Goal: Transaction & Acquisition: Purchase product/service

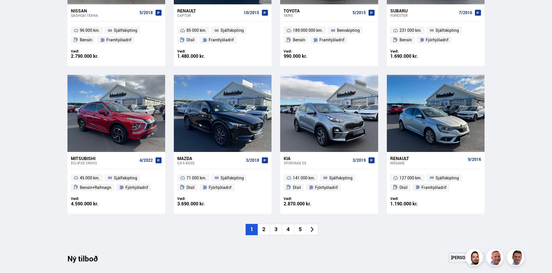
scroll to position [361, 0]
click at [264, 229] on li "2" at bounding box center [264, 228] width 12 height 11
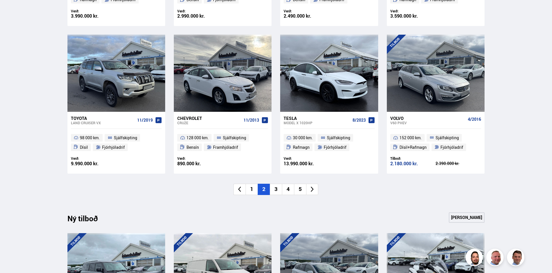
scroll to position [402, 0]
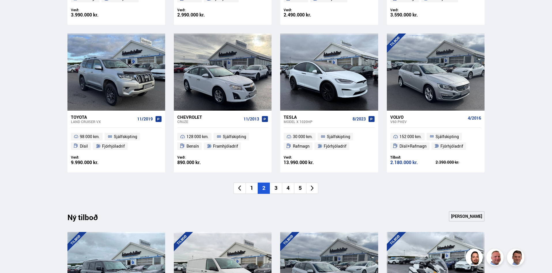
click at [274, 189] on li "3" at bounding box center [276, 187] width 12 height 11
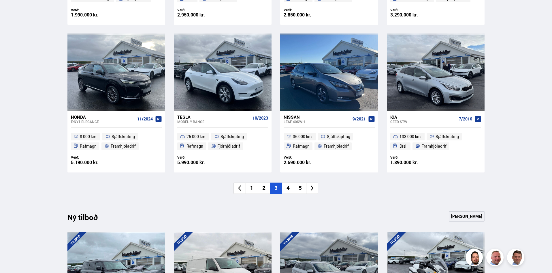
click at [511, 167] on div "Söluskrá Þjónusta Íslandsbílar [DOMAIN_NAME] Íslandsvörn Leiðbeiningar Um okkur…" at bounding box center [276, 177] width 552 height 1159
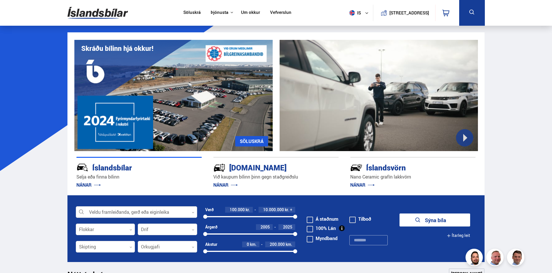
click at [136, 208] on div at bounding box center [136, 212] width 121 height 12
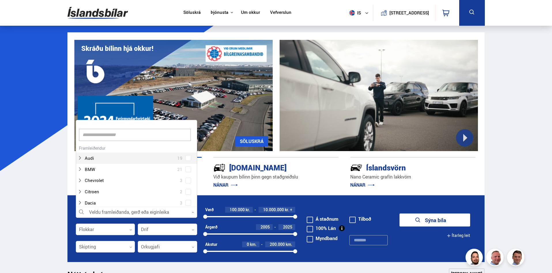
scroll to position [86, 120]
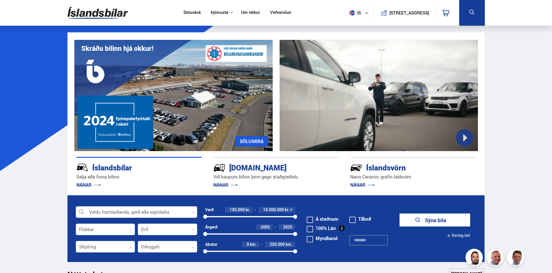
drag, startPoint x: 136, startPoint y: 208, endPoint x: 25, endPoint y: 223, distance: 112.7
click at [123, 208] on div at bounding box center [136, 212] width 121 height 12
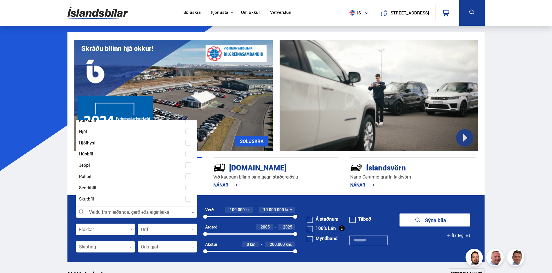
scroll to position [572, 0]
click at [118, 166] on div at bounding box center [131, 165] width 106 height 8
click at [187, 166] on span at bounding box center [188, 165] width 2 height 2
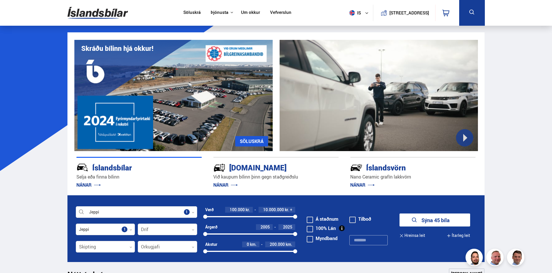
click at [434, 219] on button "Sýna 45 bíla" at bounding box center [435, 219] width 71 height 13
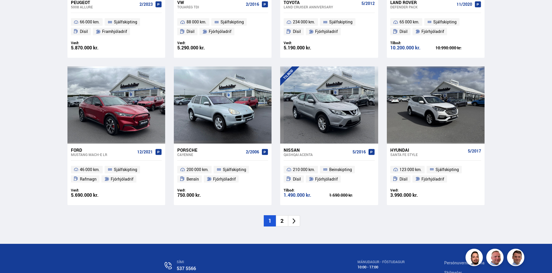
scroll to position [810, 0]
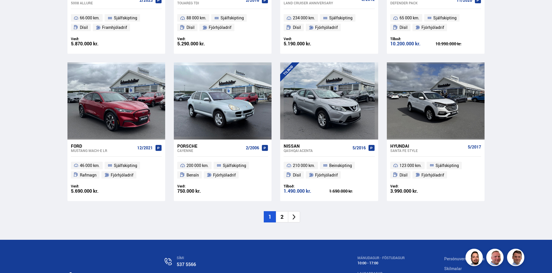
click at [283, 217] on li "2" at bounding box center [282, 216] width 12 height 11
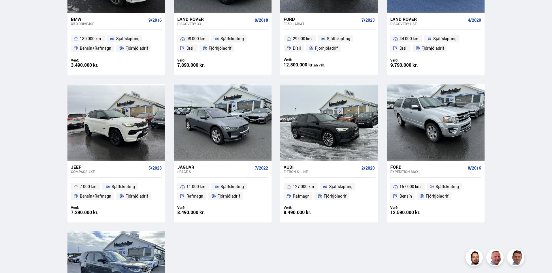
scroll to position [633, 0]
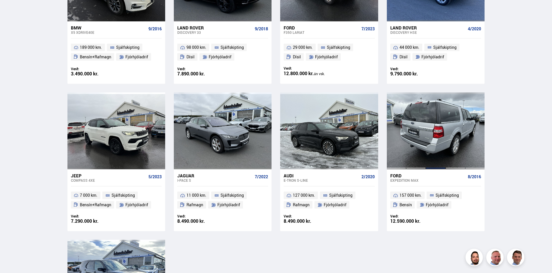
click at [440, 140] on div at bounding box center [436, 130] width 20 height 77
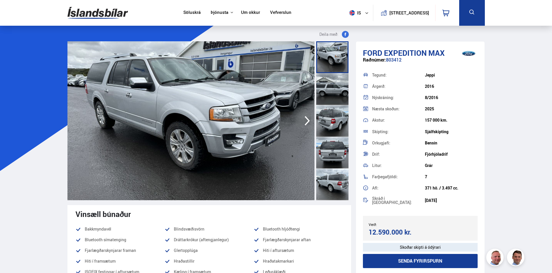
click at [305, 119] on icon "button" at bounding box center [308, 121] width 12 height 14
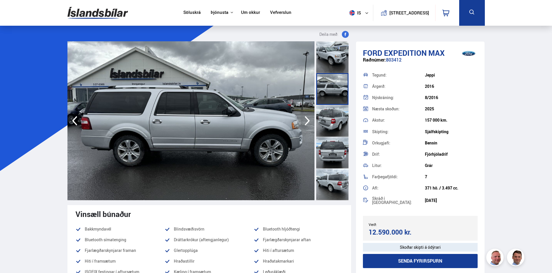
click at [305, 119] on icon "button" at bounding box center [308, 121] width 12 height 14
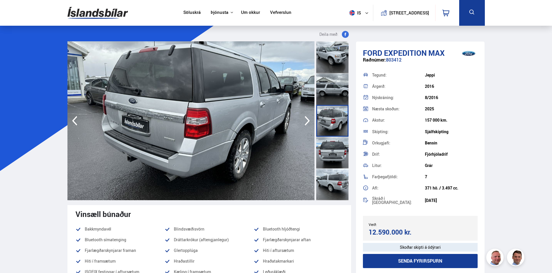
click at [305, 119] on icon "button" at bounding box center [308, 121] width 12 height 14
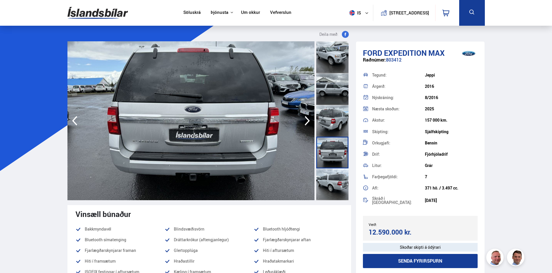
click at [305, 119] on icon "button" at bounding box center [308, 121] width 12 height 14
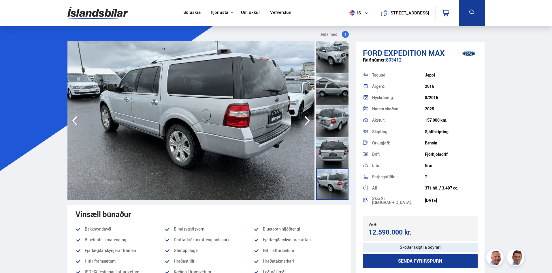
click at [305, 119] on icon "button" at bounding box center [308, 121] width 12 height 14
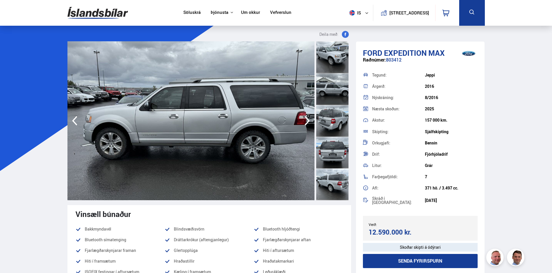
click at [305, 119] on icon "button" at bounding box center [308, 121] width 12 height 14
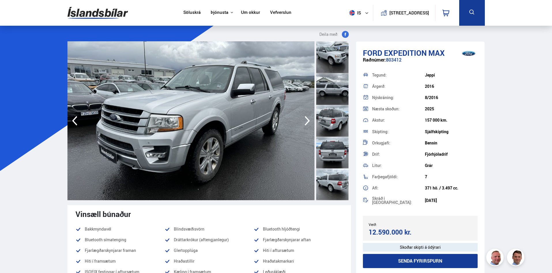
click at [305, 119] on icon "button" at bounding box center [308, 121] width 12 height 14
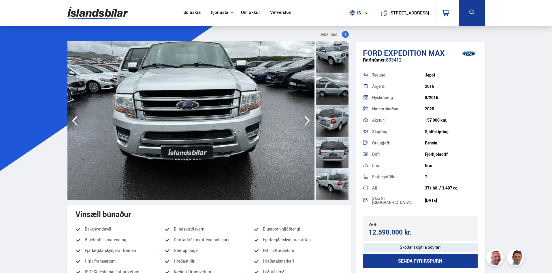
click at [305, 119] on icon "button" at bounding box center [308, 121] width 12 height 14
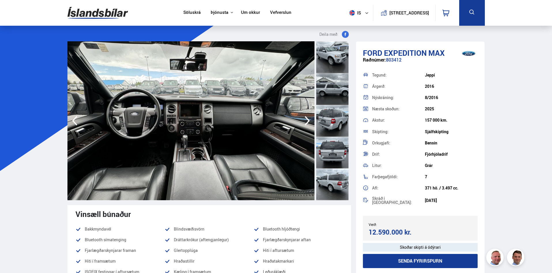
click at [305, 119] on icon "button" at bounding box center [308, 121] width 12 height 14
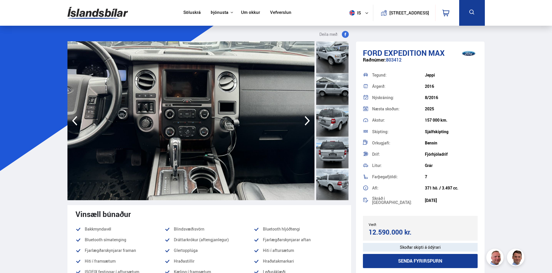
click at [305, 119] on icon "button" at bounding box center [308, 121] width 12 height 14
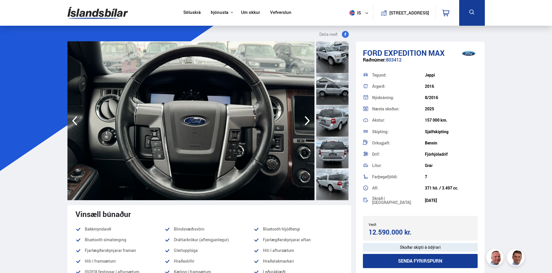
click at [305, 119] on icon "button" at bounding box center [308, 121] width 12 height 14
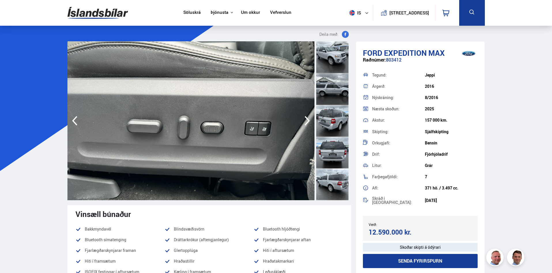
click at [305, 119] on icon "button" at bounding box center [308, 121] width 12 height 14
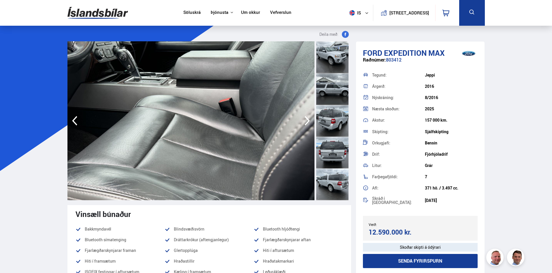
click at [305, 119] on icon "button" at bounding box center [308, 121] width 12 height 14
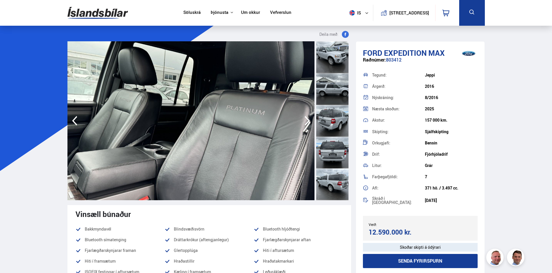
click at [305, 119] on icon "button" at bounding box center [308, 121] width 12 height 14
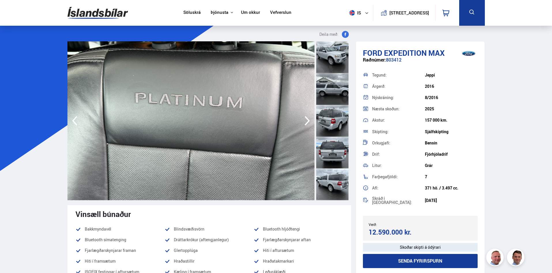
click at [305, 119] on icon "button" at bounding box center [308, 121] width 12 height 14
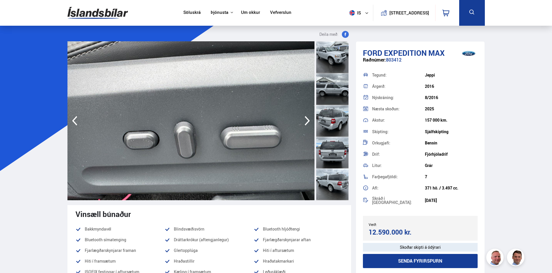
click at [228, 136] on img at bounding box center [190, 120] width 247 height 159
click at [322, 66] on div at bounding box center [332, 57] width 32 height 32
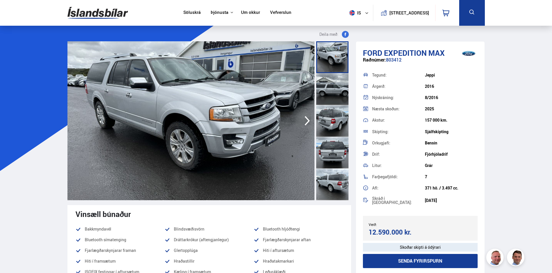
click at [239, 86] on img at bounding box center [190, 120] width 247 height 159
